Goal: Task Accomplishment & Management: Use online tool/utility

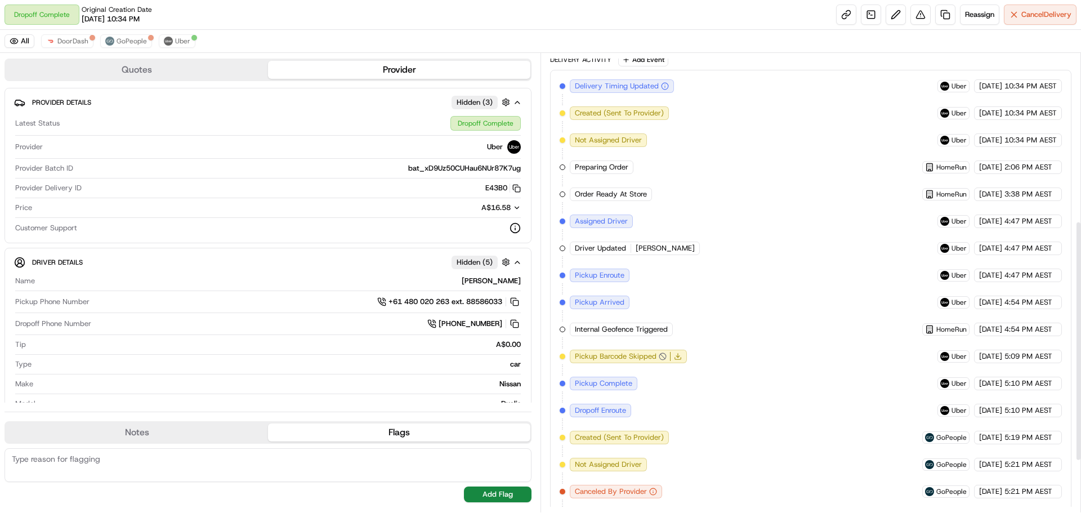
scroll to position [418, 0]
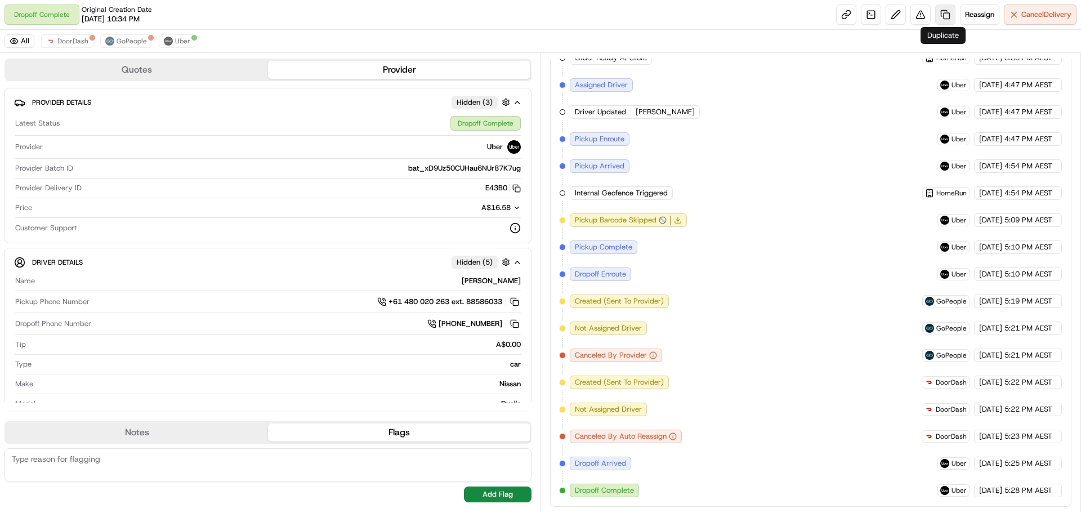
click at [946, 15] on link at bounding box center [946, 15] width 20 height 20
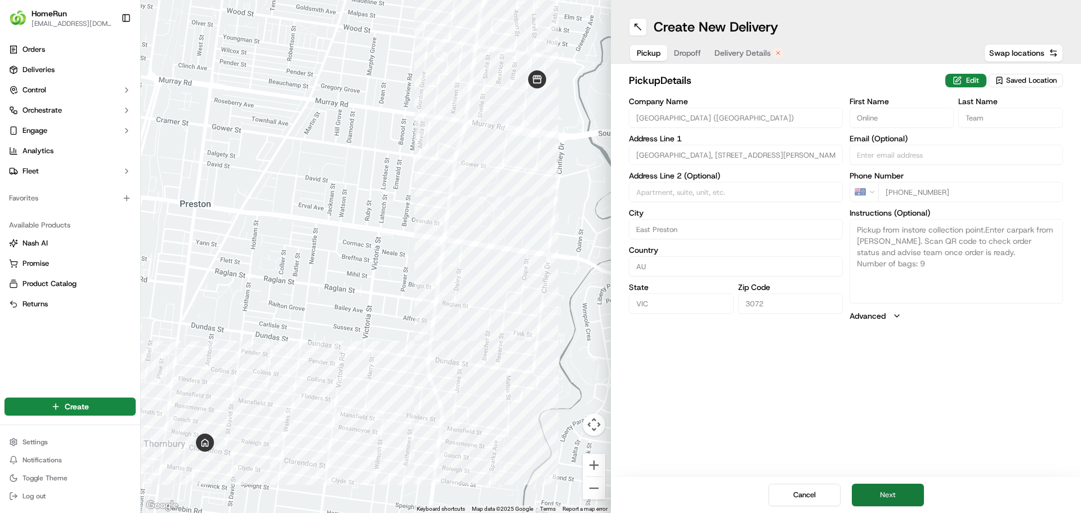
click at [880, 491] on button "Next" at bounding box center [888, 495] width 72 height 23
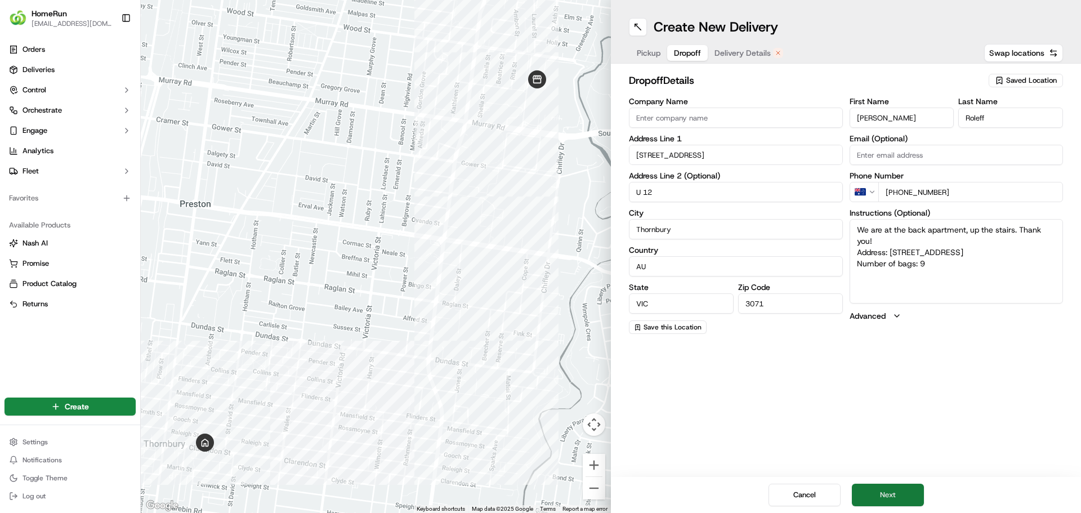
click at [885, 493] on button "Next" at bounding box center [888, 495] width 72 height 23
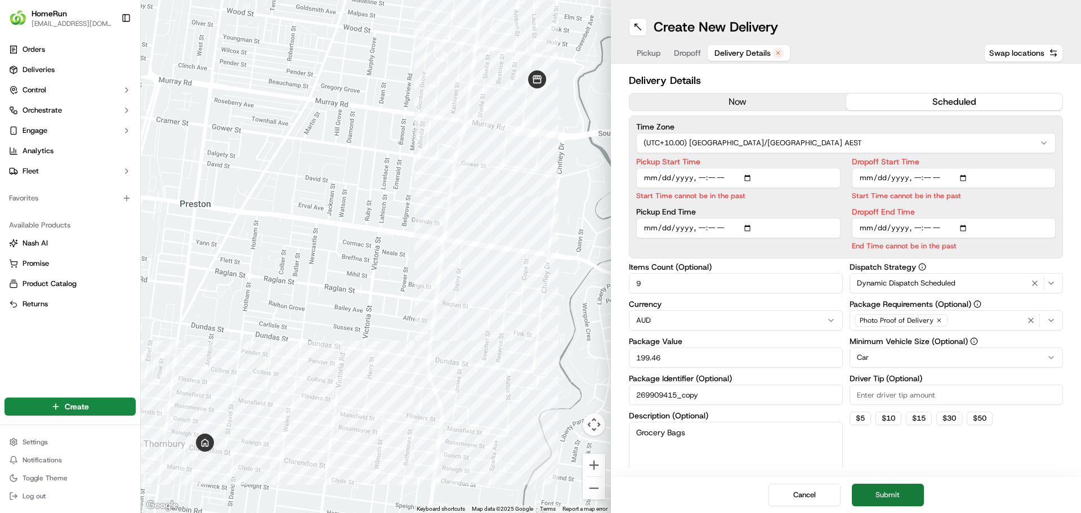
click at [887, 498] on button "Submit" at bounding box center [888, 495] width 72 height 23
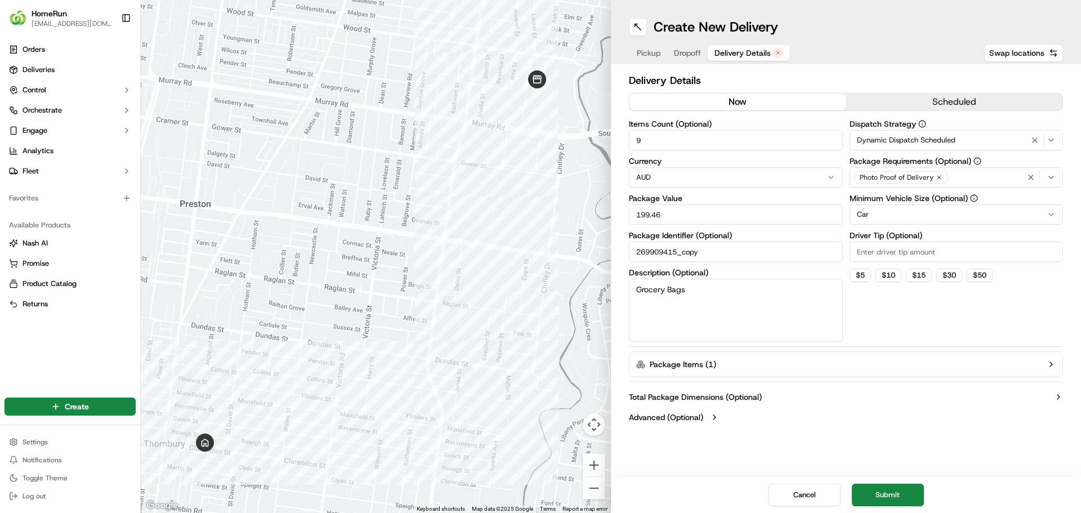
click at [745, 102] on button "now" at bounding box center [738, 101] width 217 height 17
click at [889, 489] on button "Submit" at bounding box center [888, 495] width 72 height 23
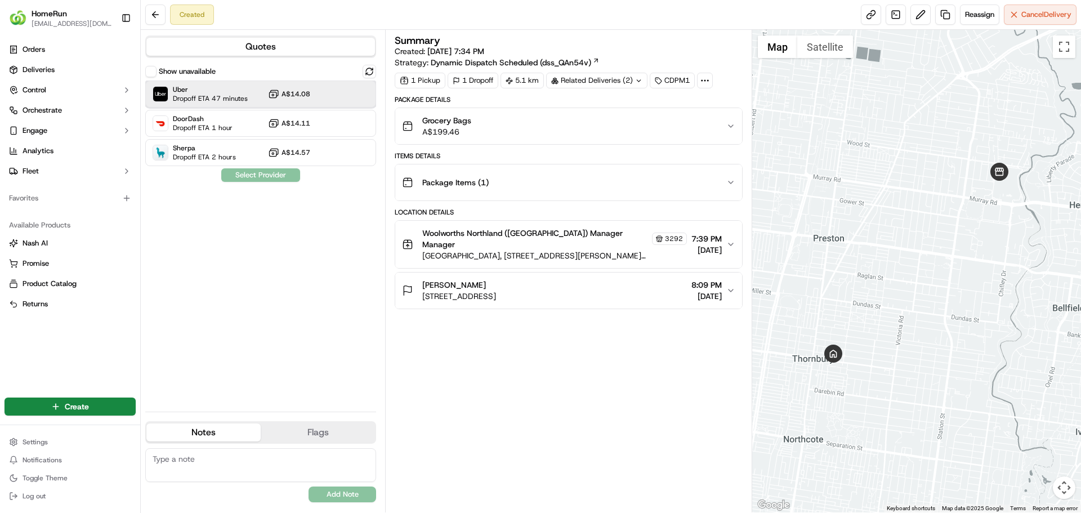
click at [224, 96] on span "Dropoff ETA 47 minutes" at bounding box center [210, 98] width 75 height 9
click at [264, 178] on button "Assign Provider" at bounding box center [261, 175] width 80 height 14
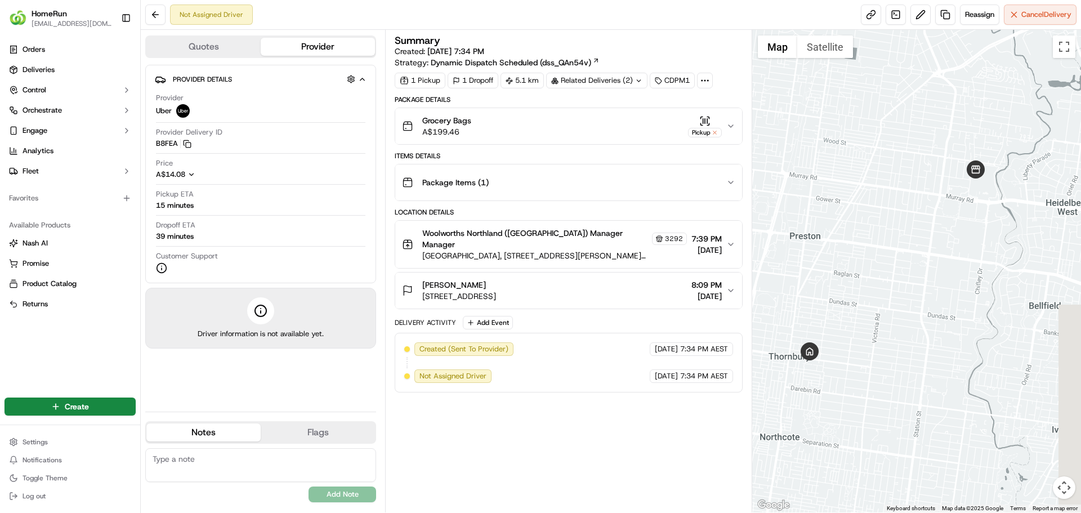
drag, startPoint x: 940, startPoint y: 230, endPoint x: 959, endPoint y: 230, distance: 18.6
click at [959, 230] on div at bounding box center [916, 271] width 329 height 483
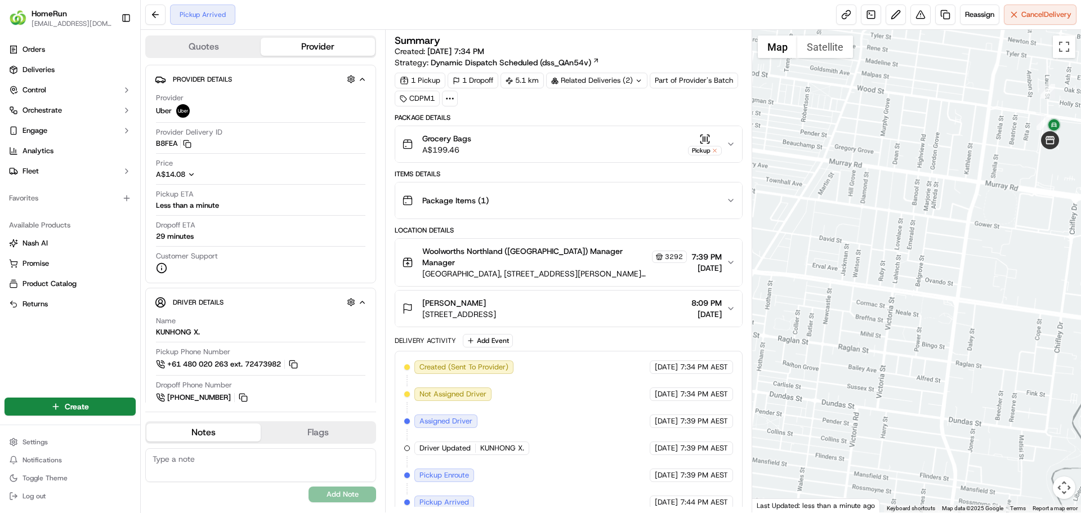
drag, startPoint x: 885, startPoint y: 223, endPoint x: 909, endPoint y: 222, distance: 23.1
click at [909, 222] on div at bounding box center [916, 271] width 329 height 483
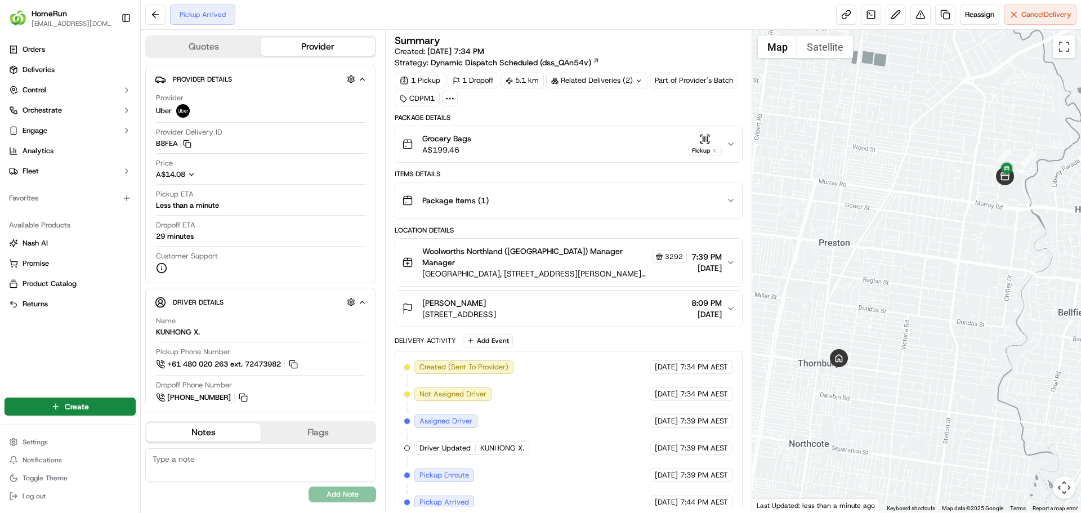
drag, startPoint x: 909, startPoint y: 221, endPoint x: 937, endPoint y: 221, distance: 28.2
click at [937, 221] on div at bounding box center [916, 271] width 329 height 483
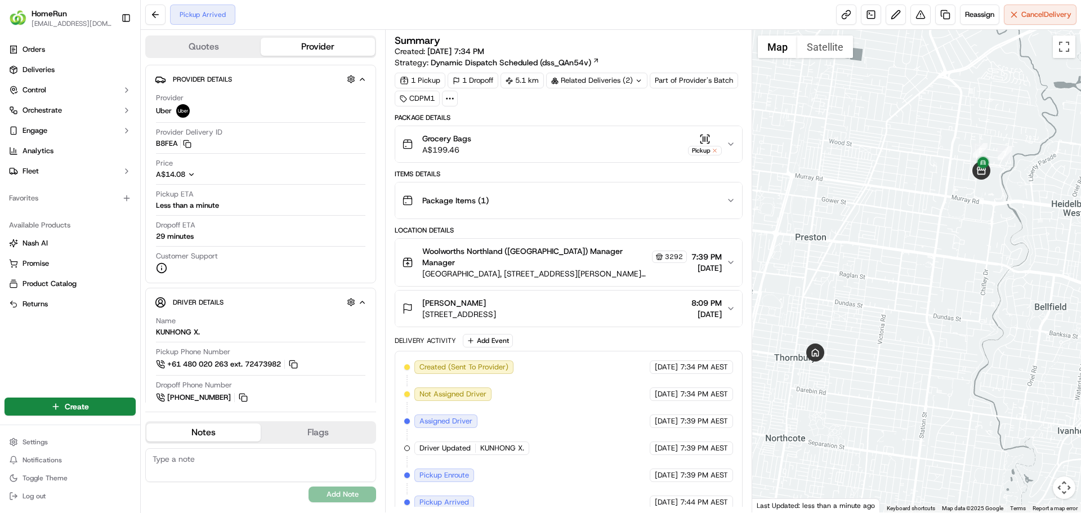
drag, startPoint x: 939, startPoint y: 230, endPoint x: 914, endPoint y: 226, distance: 25.7
click at [914, 226] on div at bounding box center [916, 271] width 329 height 483
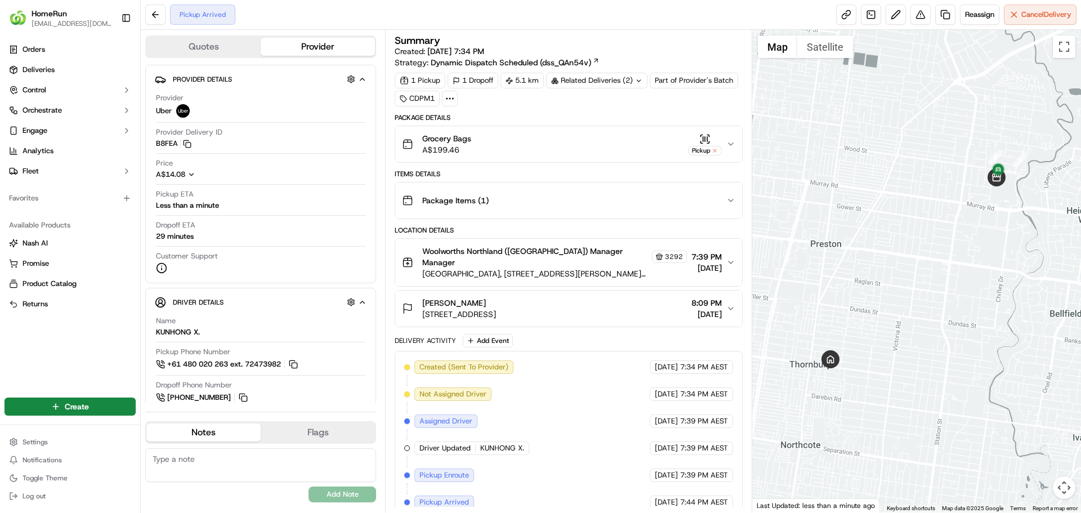
drag, startPoint x: 927, startPoint y: 241, endPoint x: 941, endPoint y: 247, distance: 16.1
click at [941, 247] on div at bounding box center [916, 271] width 329 height 483
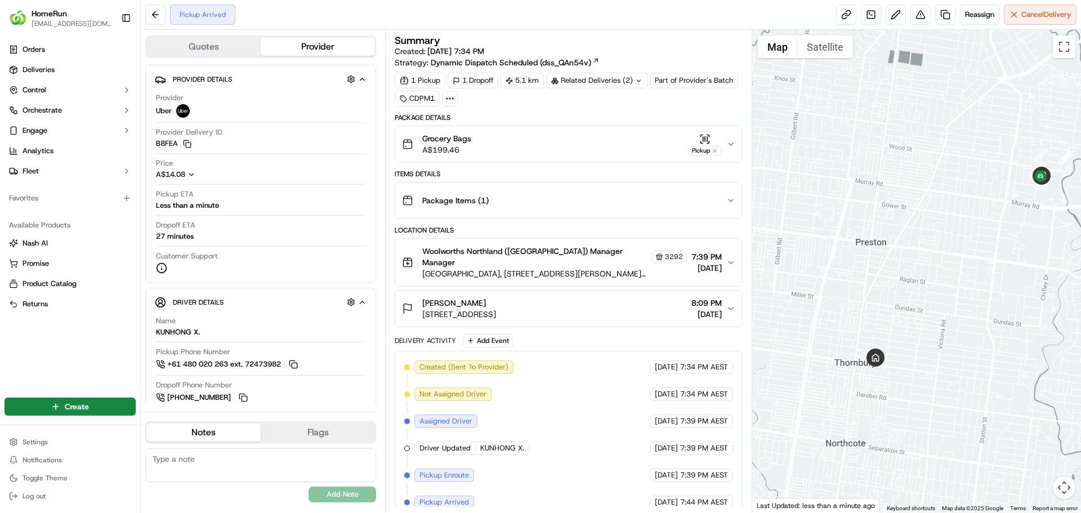
drag, startPoint x: 950, startPoint y: 220, endPoint x: 911, endPoint y: 210, distance: 40.7
click at [911, 211] on div at bounding box center [916, 271] width 329 height 483
